Goal: Task Accomplishment & Management: Manage account settings

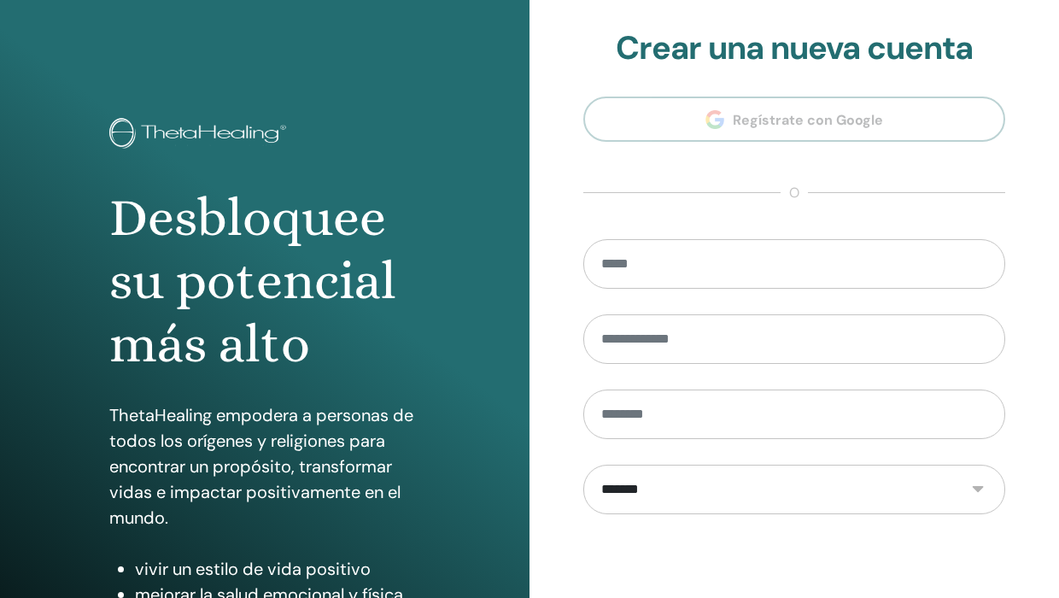
scroll to position [222, 0]
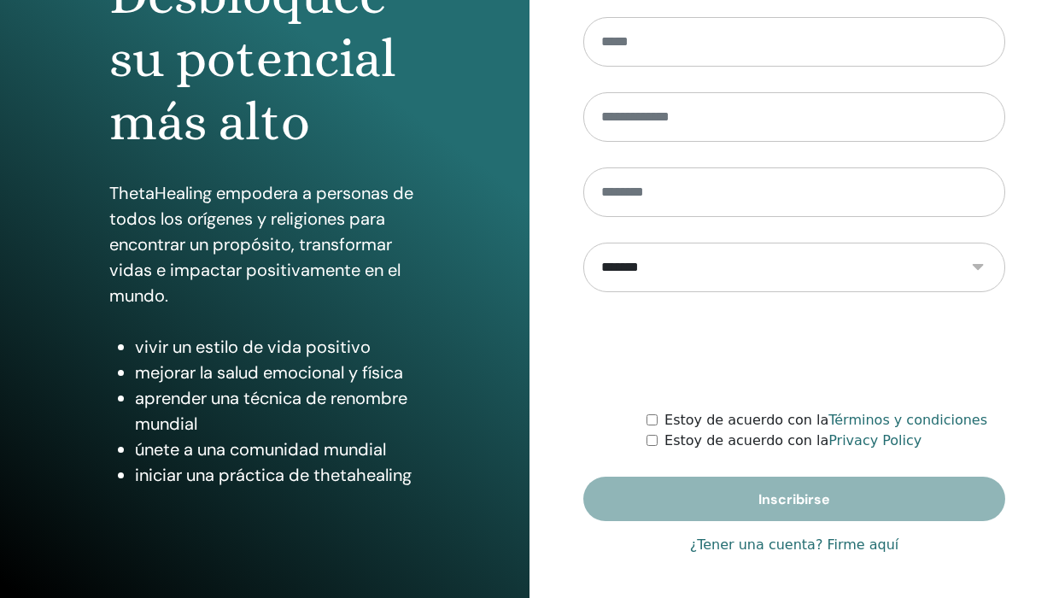
click at [733, 543] on link "¿Tener una cuenta? Firme aquí" at bounding box center [794, 545] width 209 height 21
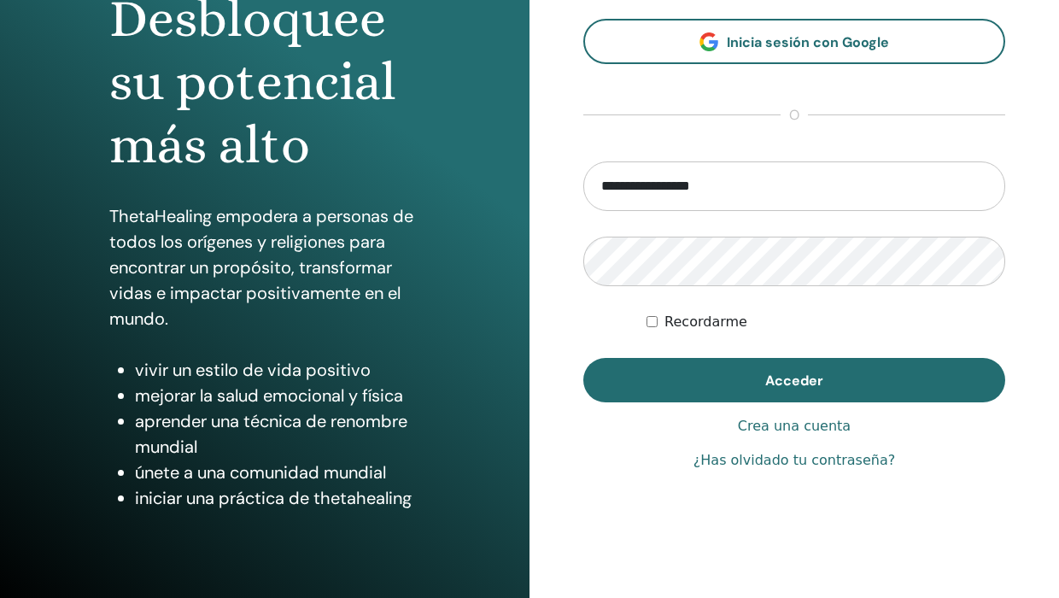
scroll to position [220, 0]
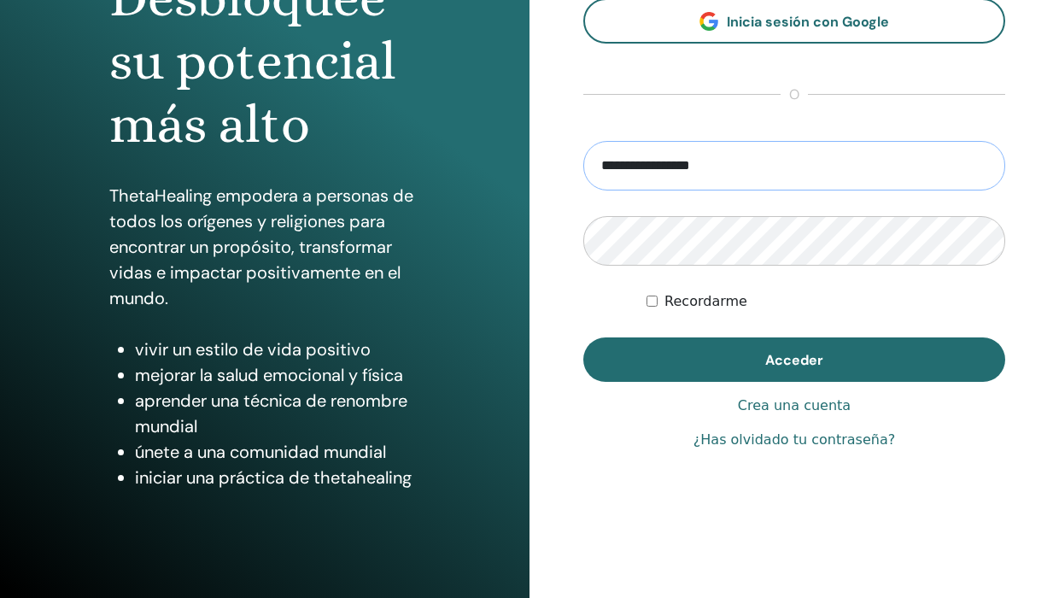
click at [725, 159] on input "**********" at bounding box center [795, 166] width 422 height 50
drag, startPoint x: 638, startPoint y: 169, endPoint x: 578, endPoint y: 168, distance: 60.7
click at [578, 169] on div "**********" at bounding box center [795, 190] width 530 height 820
type input "**********"
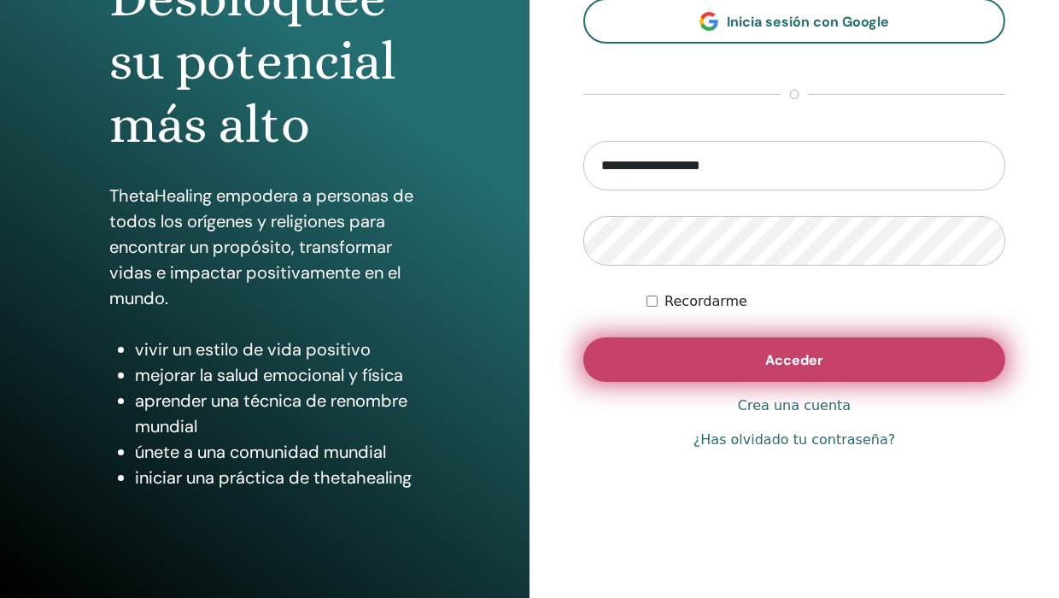
click at [724, 357] on button "Acceder" at bounding box center [795, 359] width 422 height 44
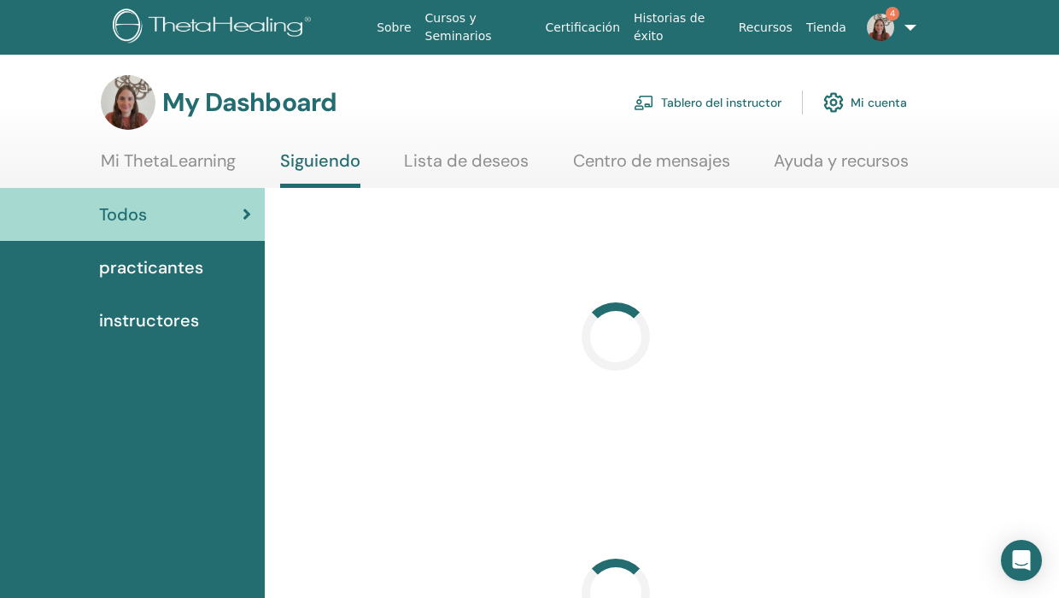
click at [717, 107] on link "Tablero del instructor" at bounding box center [708, 103] width 148 height 38
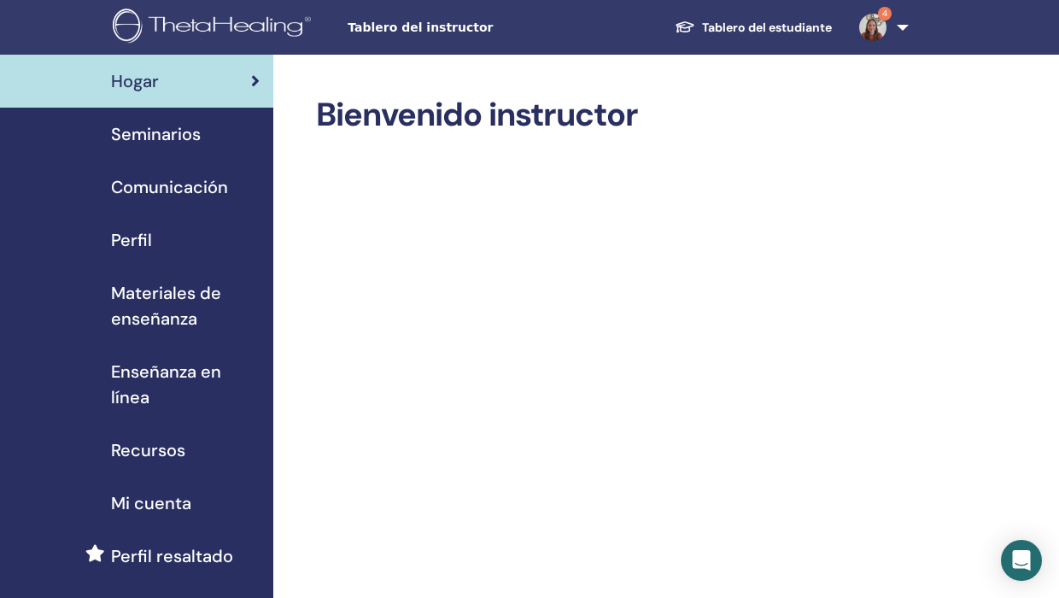
click at [166, 142] on span "Seminarios" at bounding box center [156, 134] width 90 height 26
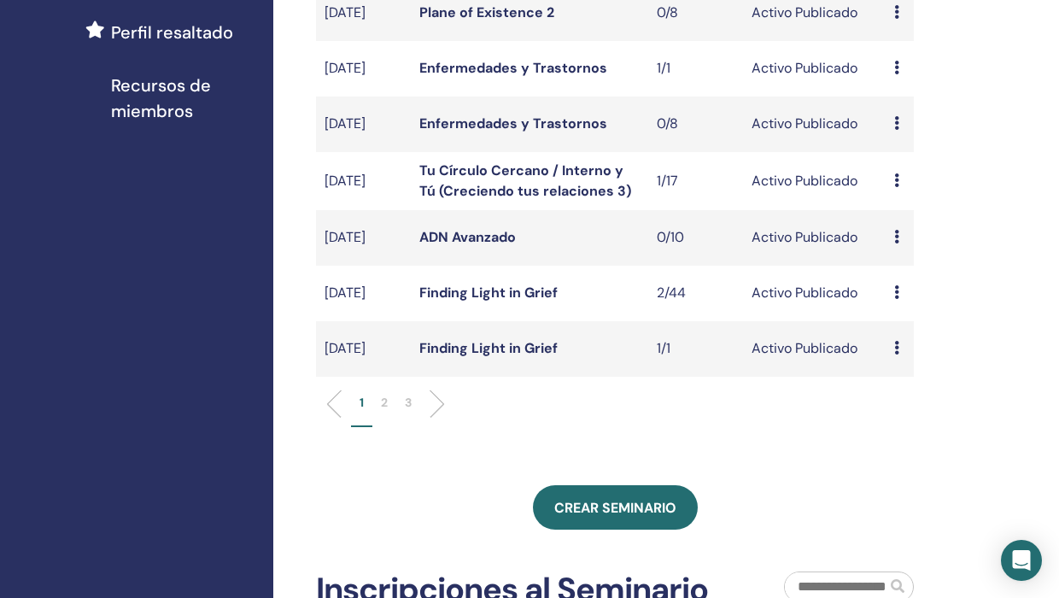
scroll to position [530, 0]
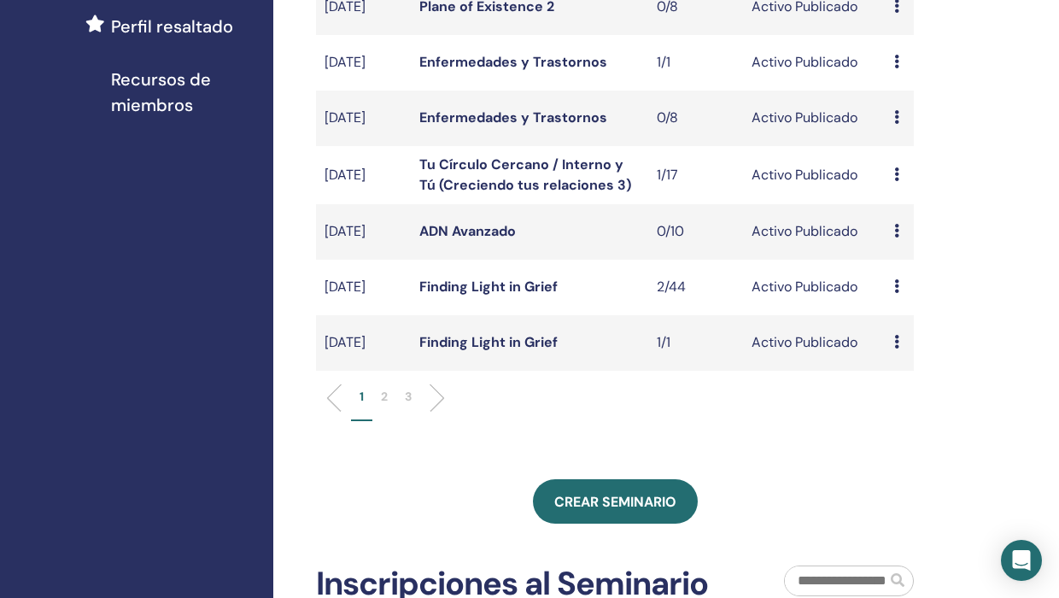
click at [384, 406] on p "2" at bounding box center [384, 397] width 7 height 18
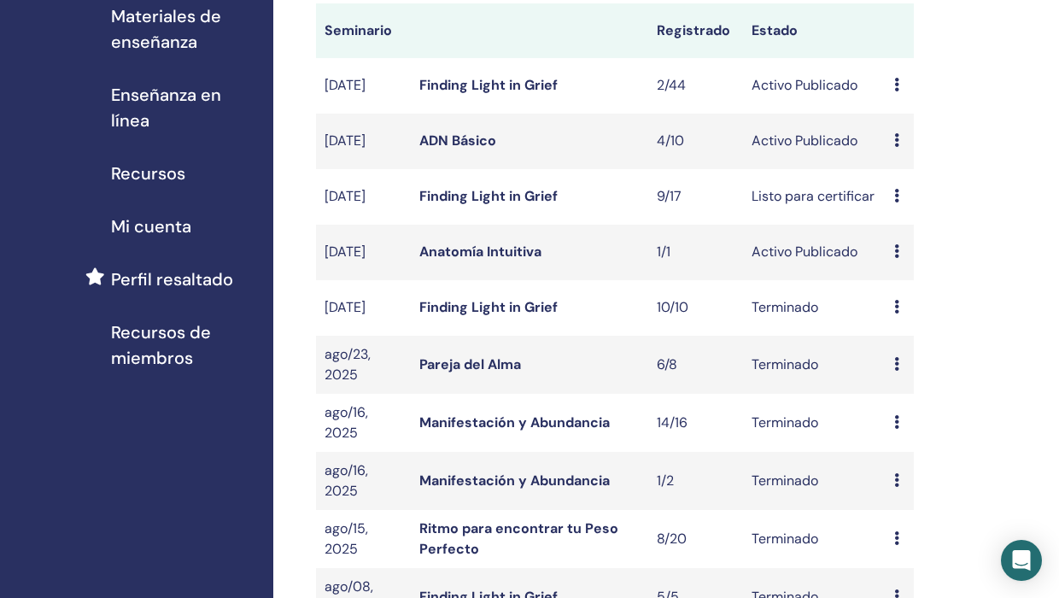
scroll to position [273, 0]
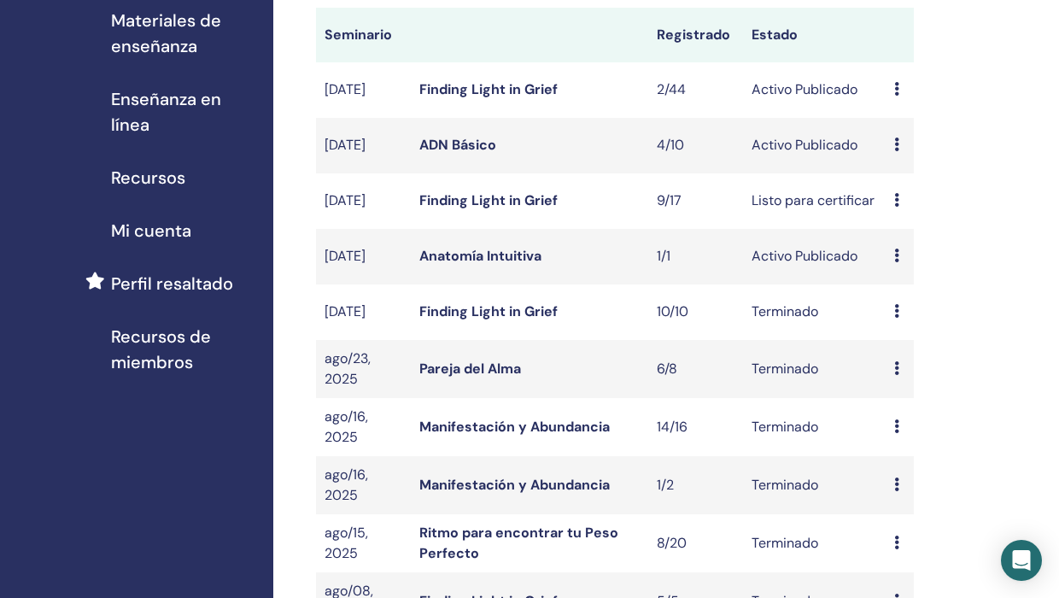
click at [898, 147] on icon at bounding box center [897, 145] width 5 height 14
click at [896, 214] on link "asistentes" at bounding box center [911, 212] width 65 height 18
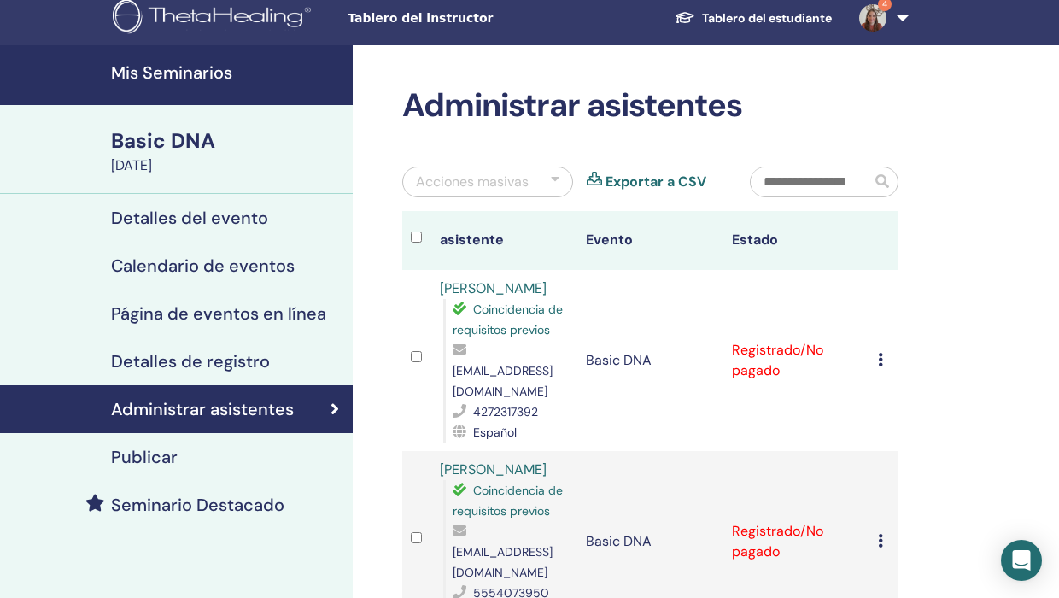
scroll to position [10, 0]
